Goal: Check status

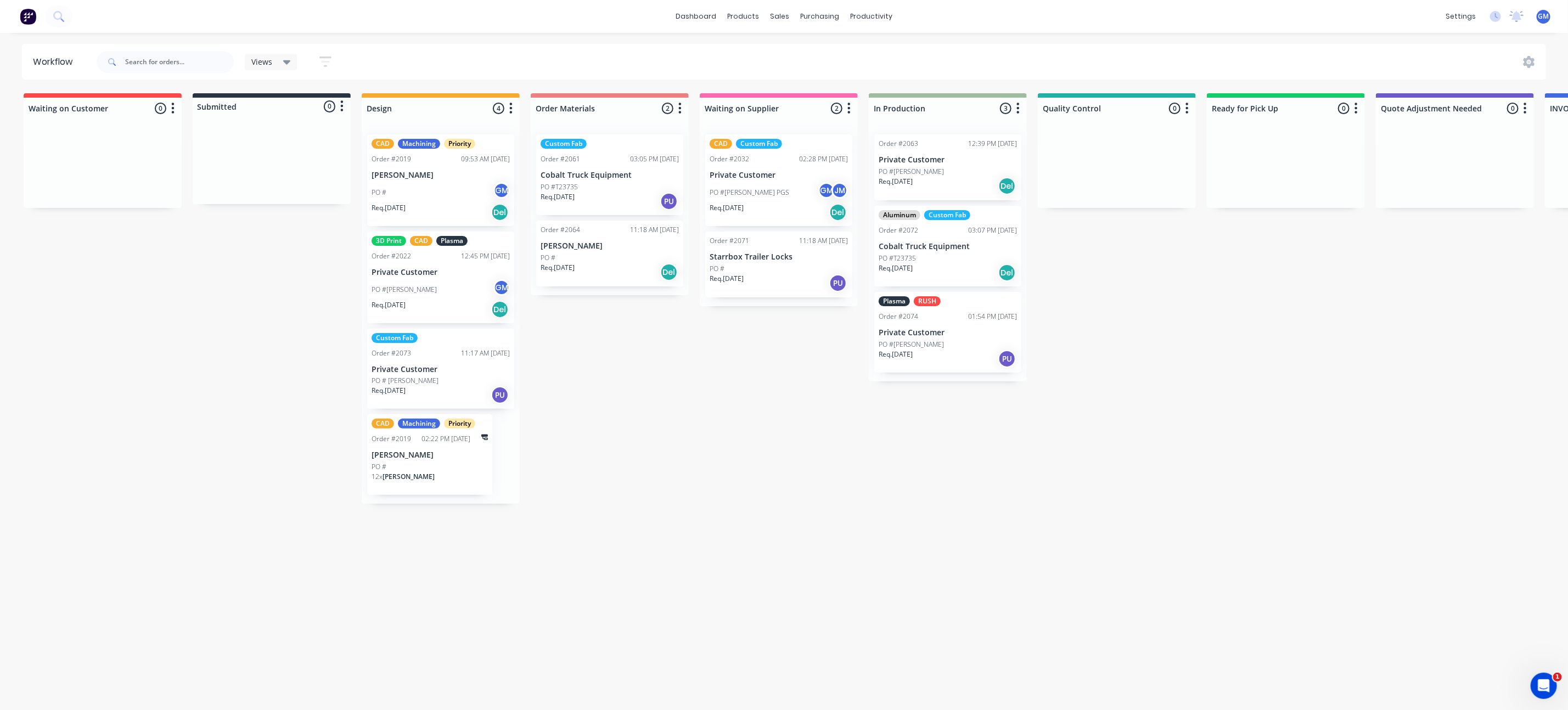
click at [593, 258] on div "PO #" at bounding box center [610, 258] width 138 height 10
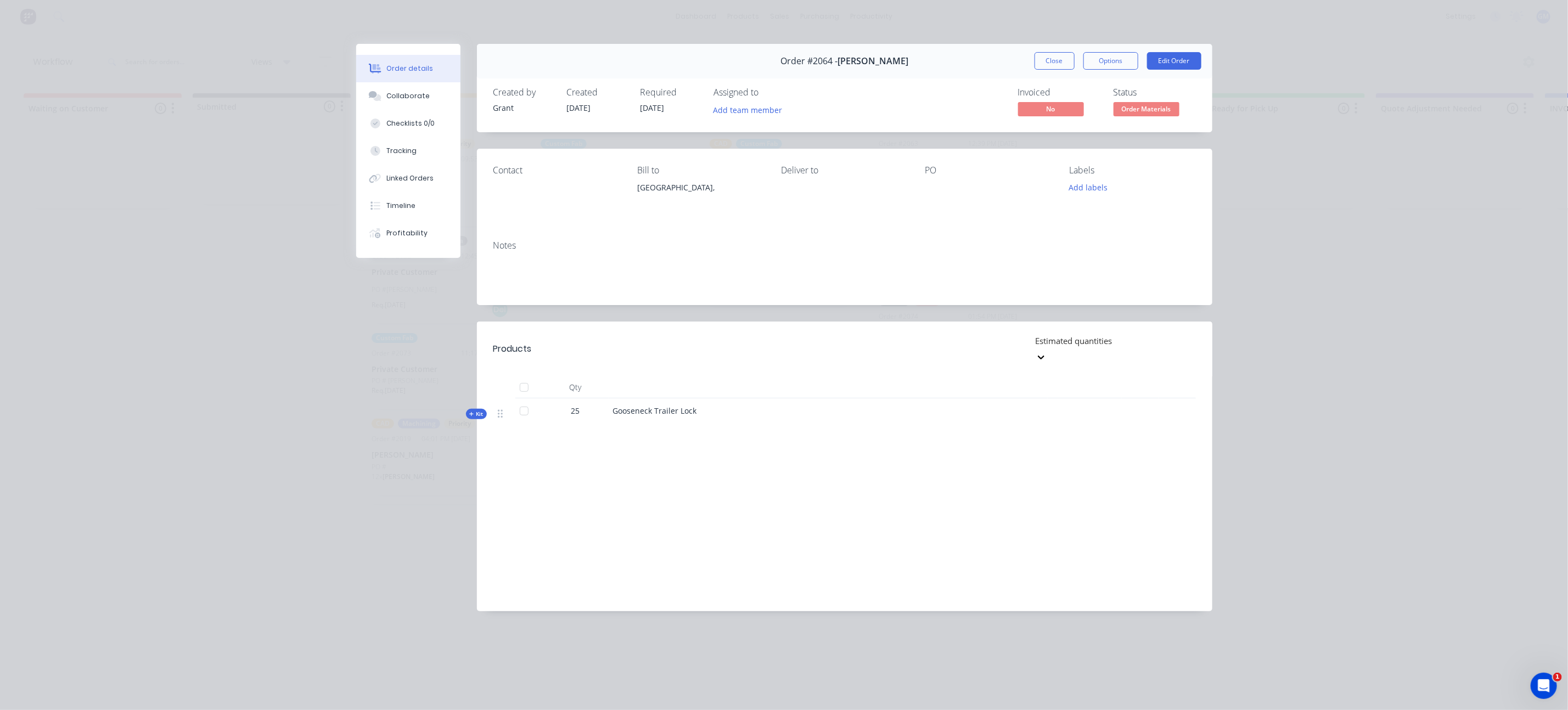
click at [420, 366] on div "Order #2064 - [PERSON_NAME] Close Options Edit Order Created by Grant Created […" at bounding box center [784, 336] width 856 height 584
click at [1038, 61] on button "Close" at bounding box center [1054, 61] width 40 height 17
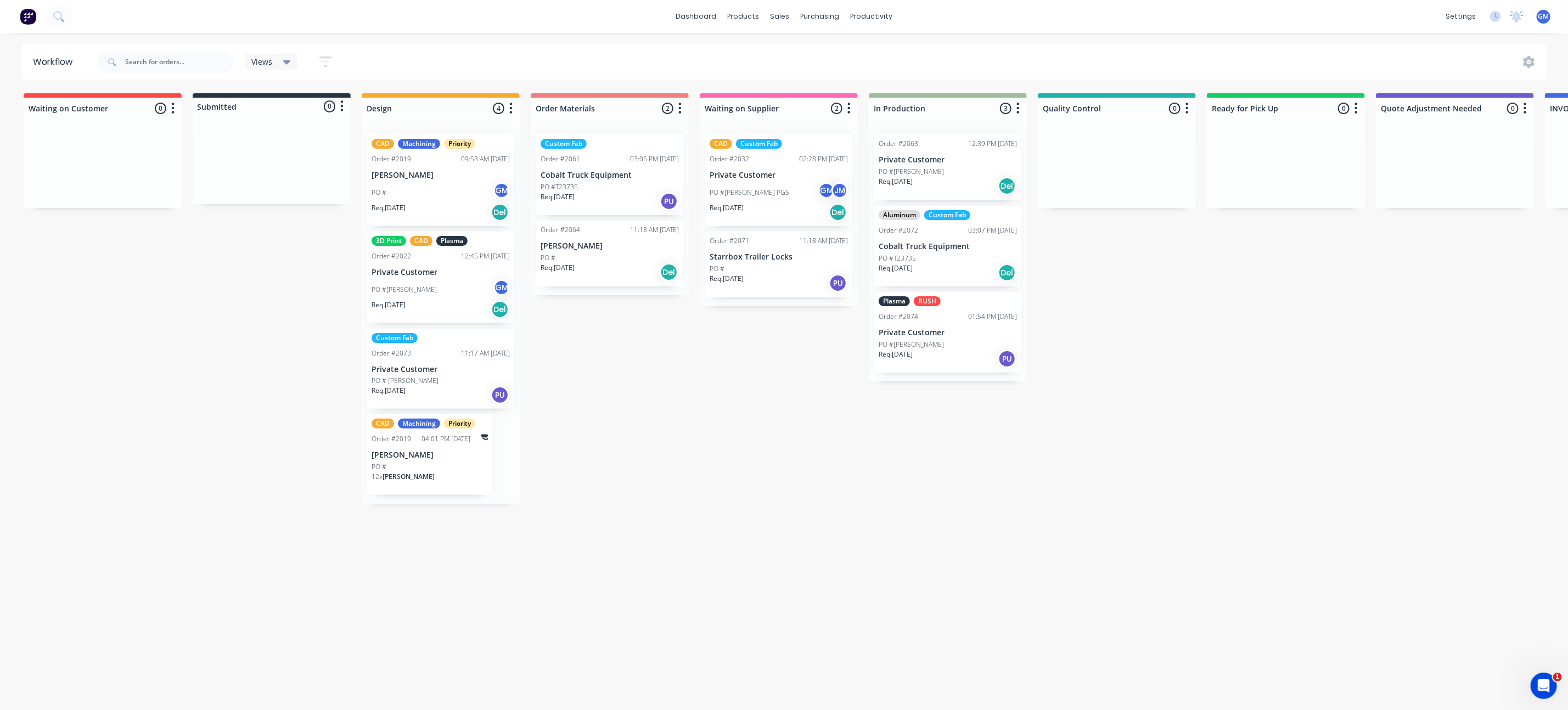
click at [769, 270] on div "PO #" at bounding box center [778, 269] width 138 height 10
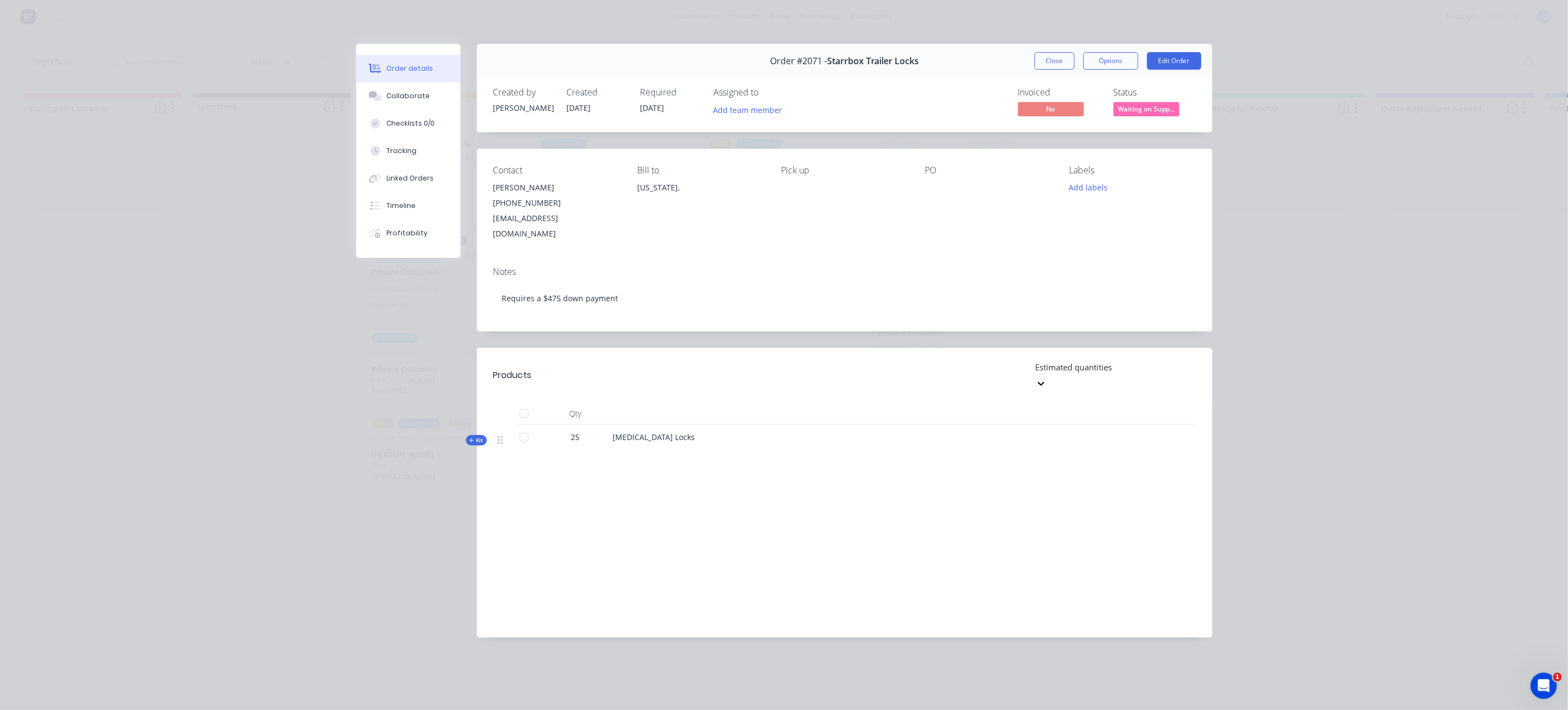
click at [484, 415] on div "Qty Kit 25 [MEDICAL_DATA] Locks" at bounding box center [844, 431] width 735 height 56
click at [486, 415] on div "Qty Kit 25 [MEDICAL_DATA] Locks" at bounding box center [844, 431] width 735 height 56
click at [477, 436] on span "Kit" at bounding box center [476, 440] width 14 height 8
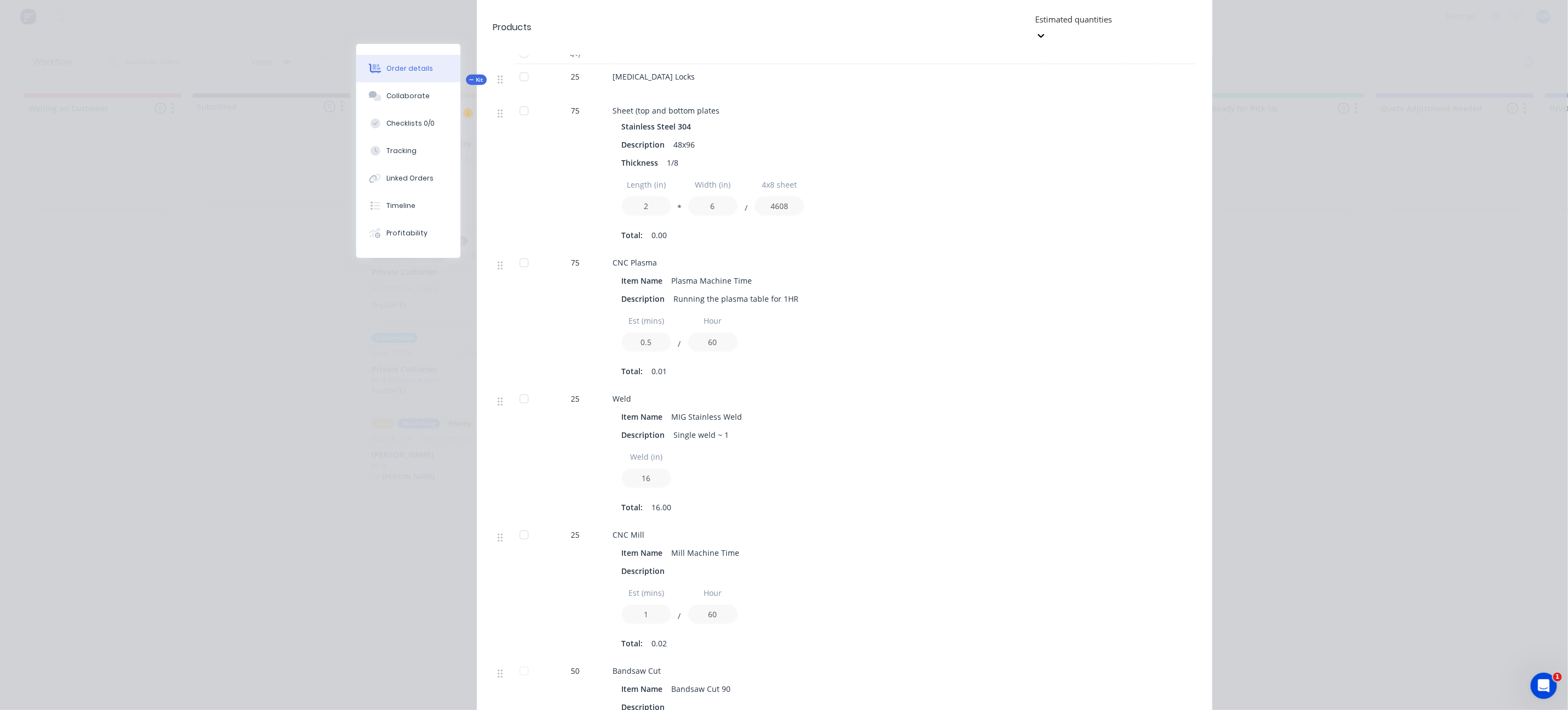
scroll to position [160, 0]
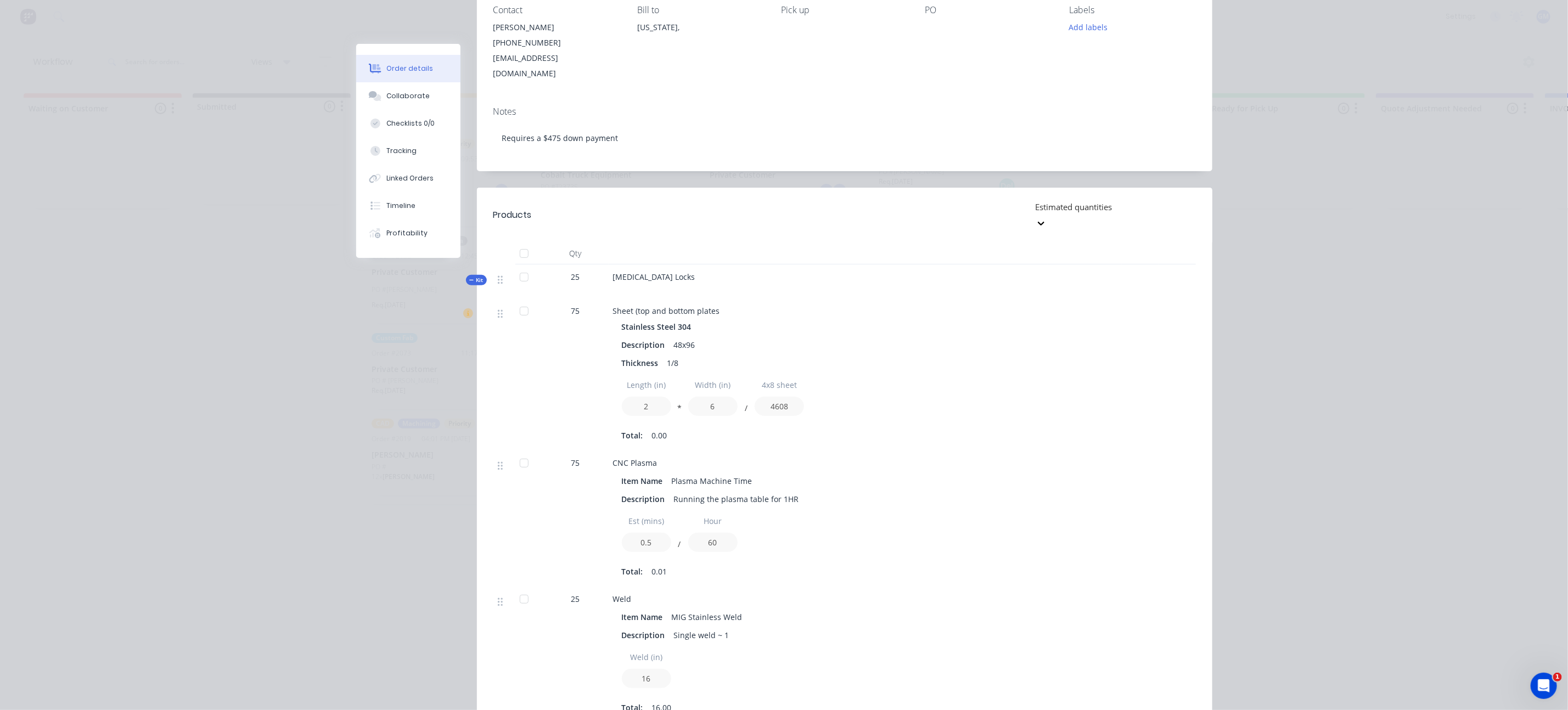
click at [1479, 275] on div "Order details Collaborate Checklists 0/0 Tracking Linked Orders Timeline Profit…" at bounding box center [784, 355] width 1568 height 710
click at [192, 328] on div "Order details Collaborate Checklists 0/0 Tracking Linked Orders Timeline Profit…" at bounding box center [784, 355] width 1568 height 710
click at [247, 373] on div "Order details Collaborate Checklists 0/0 Tracking Linked Orders Timeline Profit…" at bounding box center [784, 355] width 1568 height 710
